Goal: Information Seeking & Learning: Find specific fact

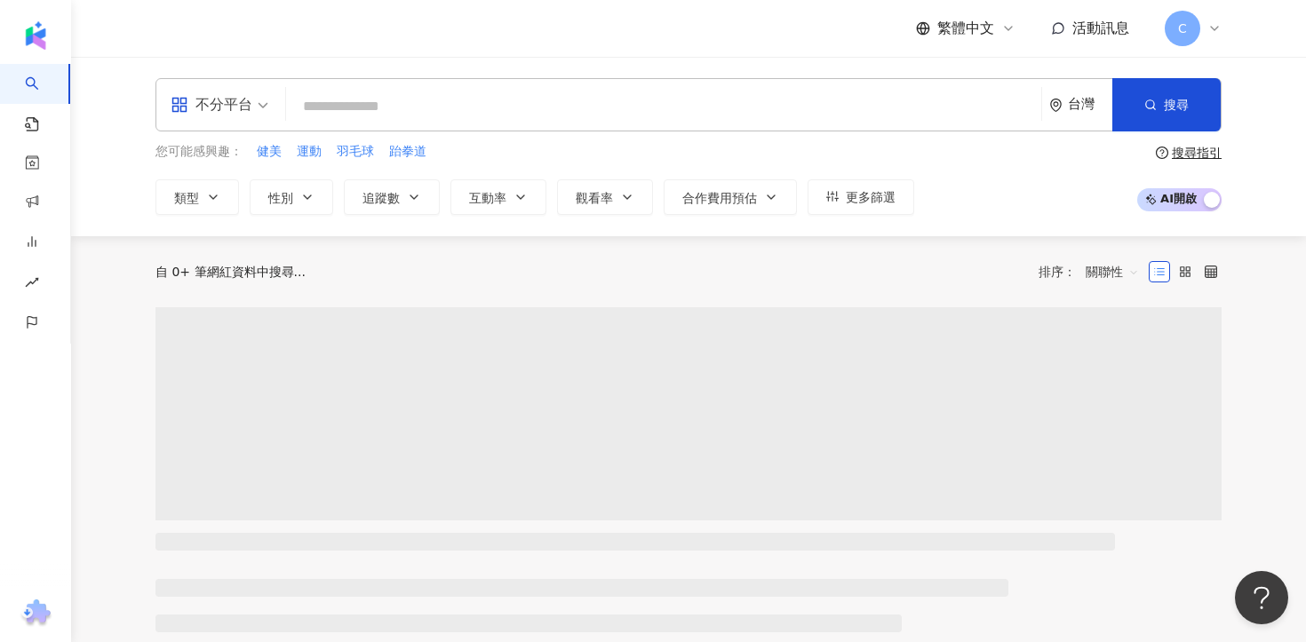
click at [805, 85] on div "不分平台 台灣 搜尋" at bounding box center [688, 104] width 1066 height 53
click at [717, 97] on input "search" at bounding box center [663, 107] width 741 height 34
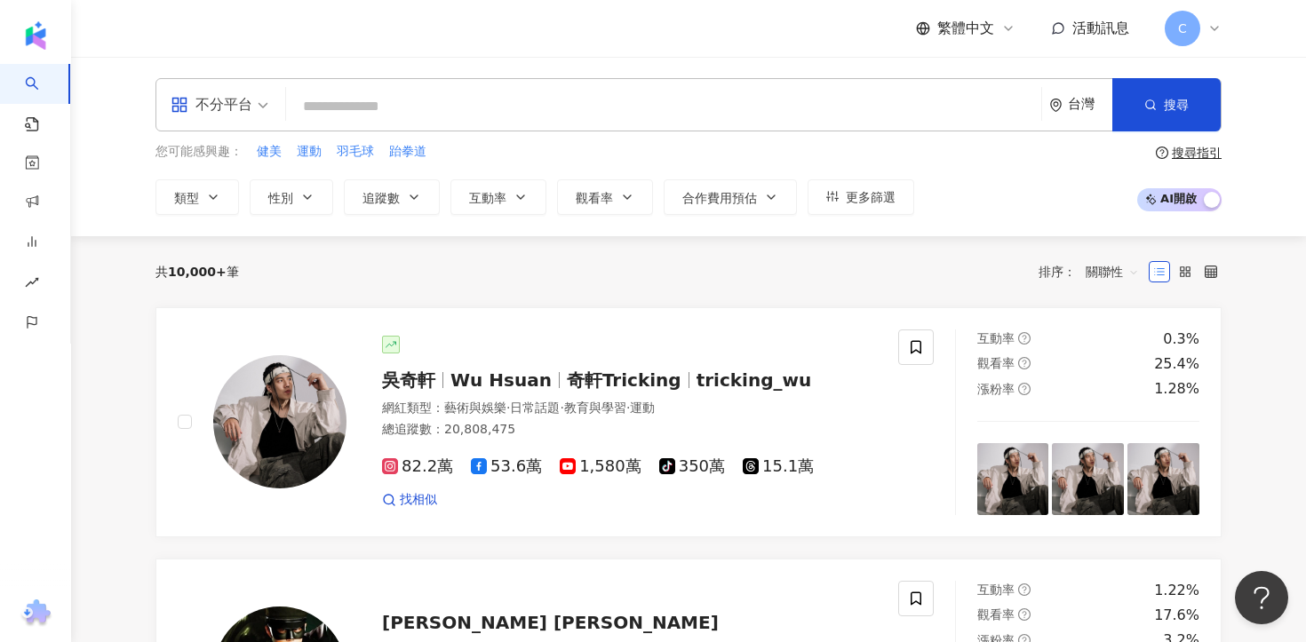
paste input "*********"
type input "*********"
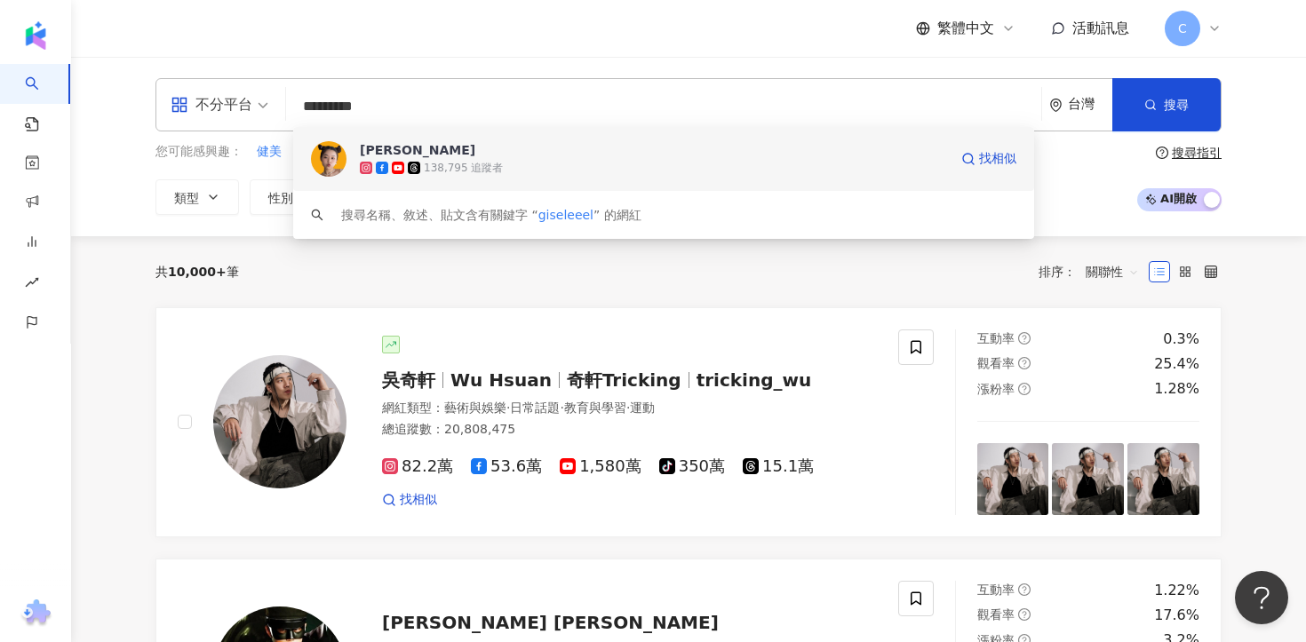
click at [606, 168] on div "138,795 追蹤者" at bounding box center [654, 168] width 588 height 18
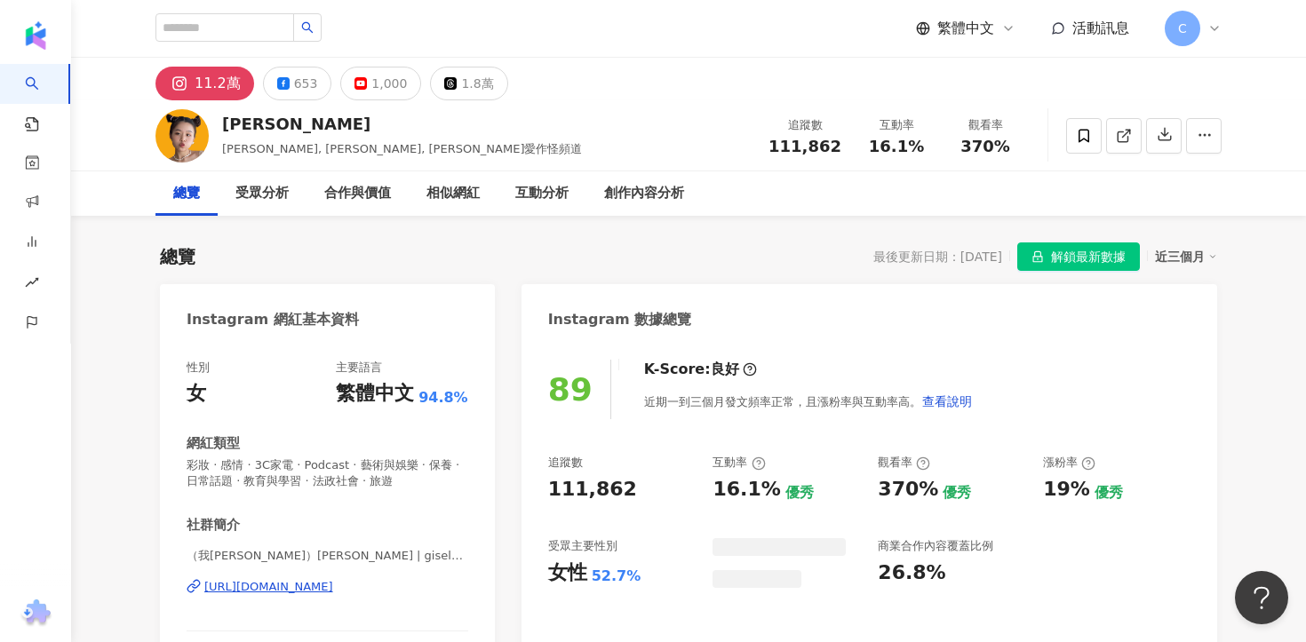
click at [1044, 250] on button "解鎖最新數據" at bounding box center [1078, 256] width 123 height 28
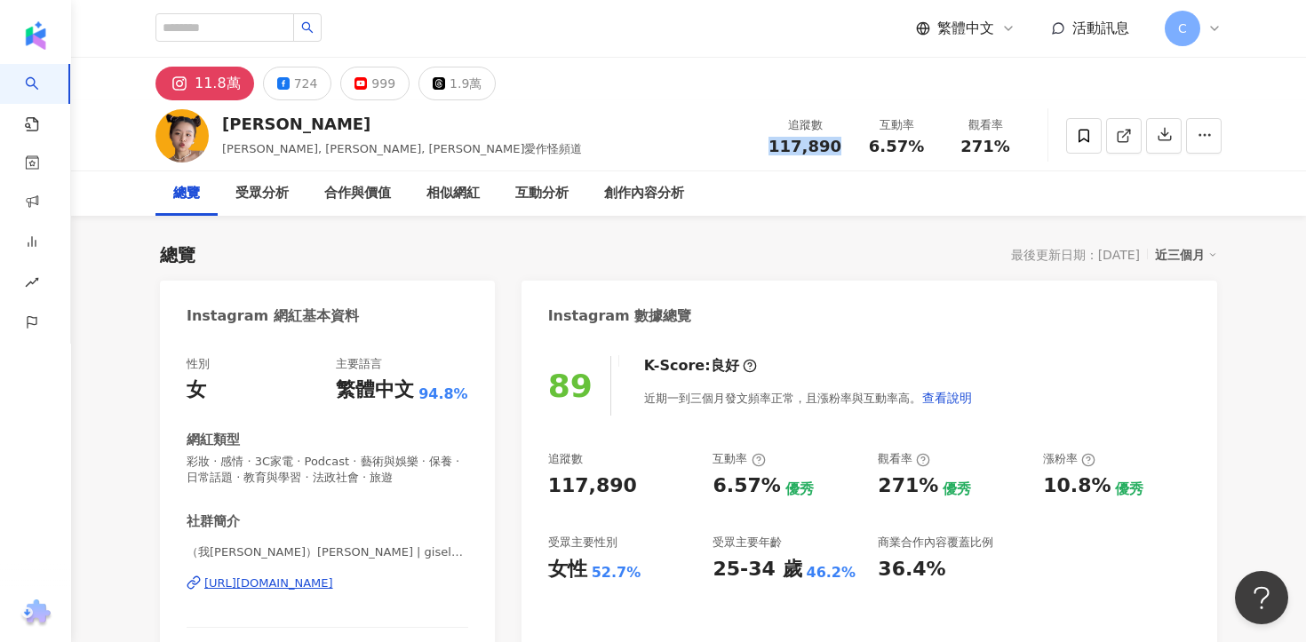
drag, startPoint x: 773, startPoint y: 148, endPoint x: 842, endPoint y: 148, distance: 69.3
click at [842, 148] on div "追蹤數 117,890" at bounding box center [805, 135] width 94 height 38
copy span "117,890"
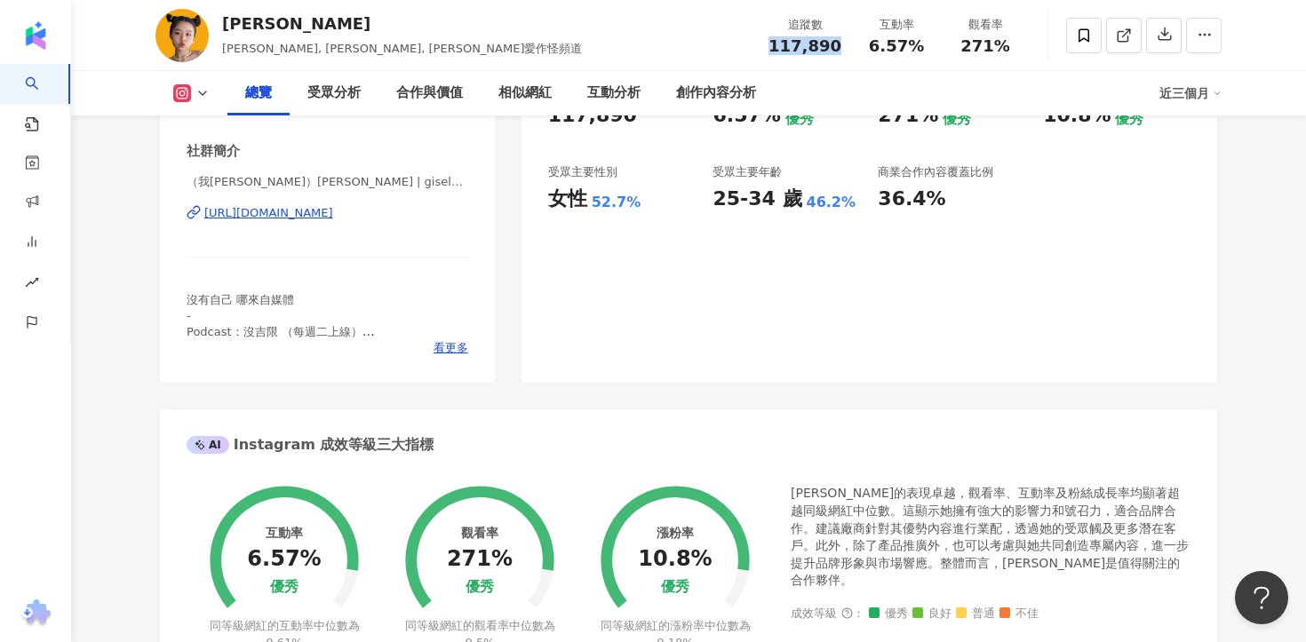
scroll to position [254, 0]
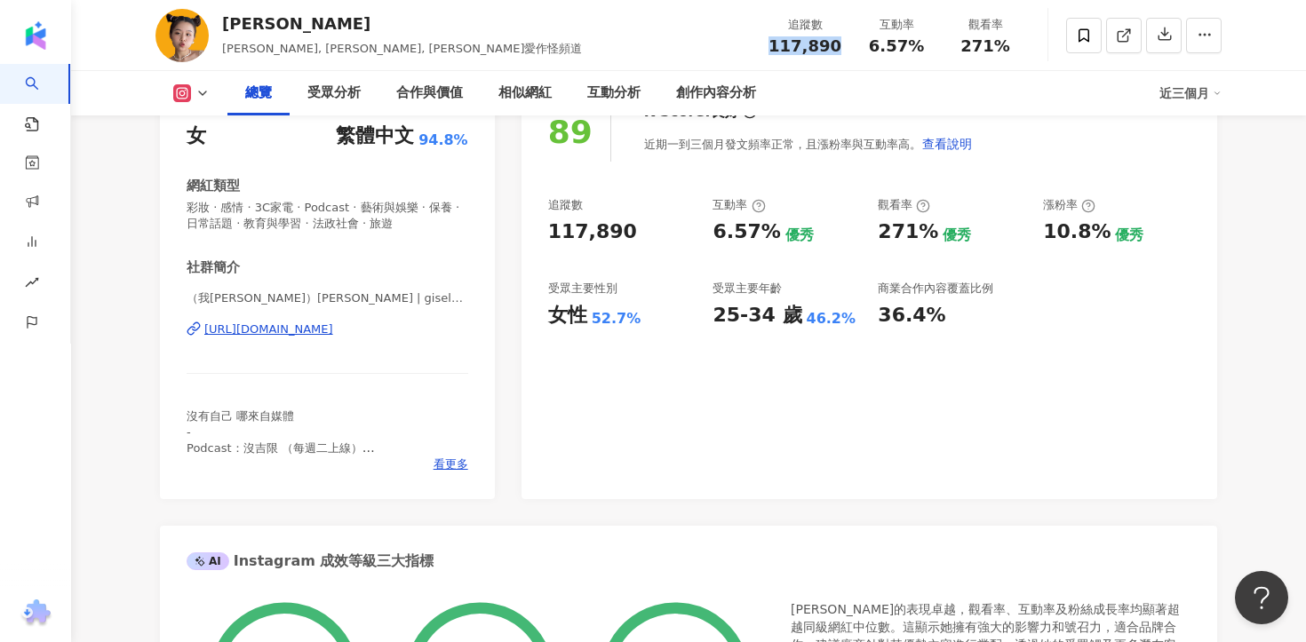
click at [333, 336] on div "[URL][DOMAIN_NAME]" at bounding box center [268, 330] width 129 height 16
